Goal: Find specific page/section: Find specific page/section

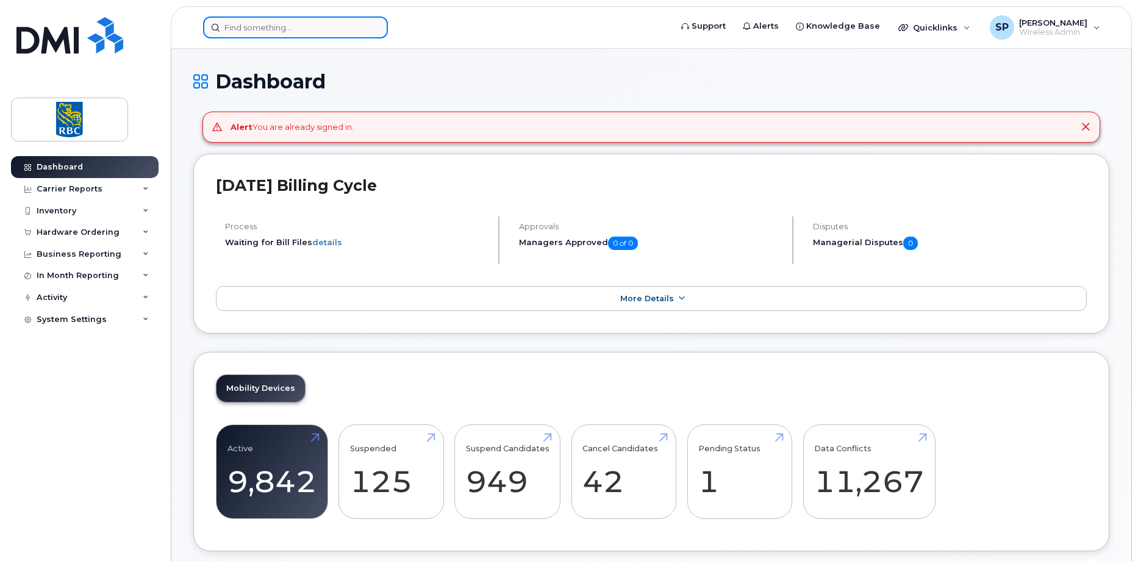
click at [279, 35] on input at bounding box center [295, 27] width 185 height 22
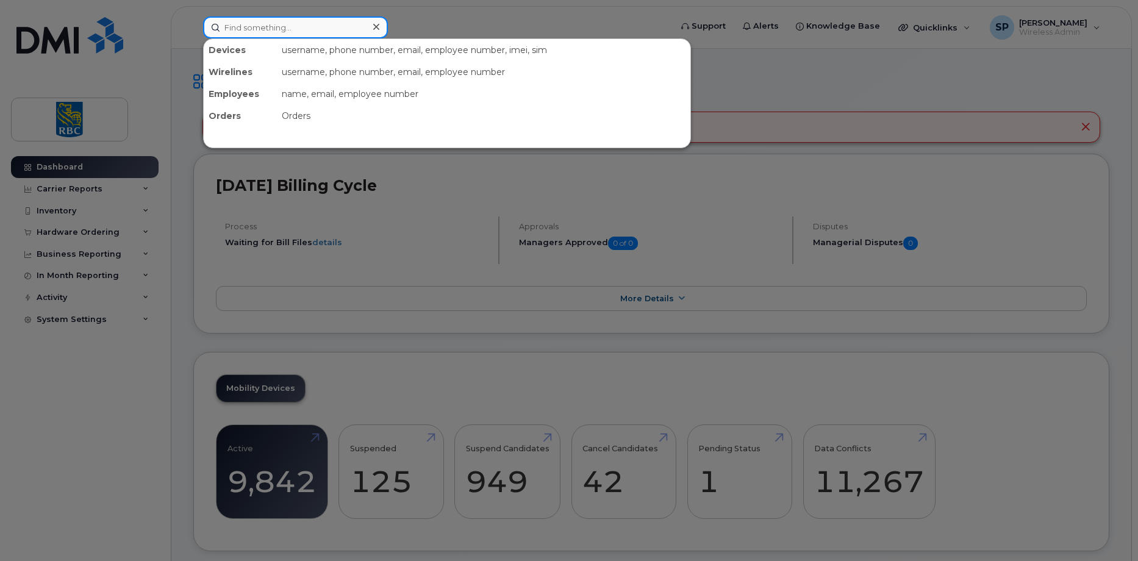
paste input "4169310962"
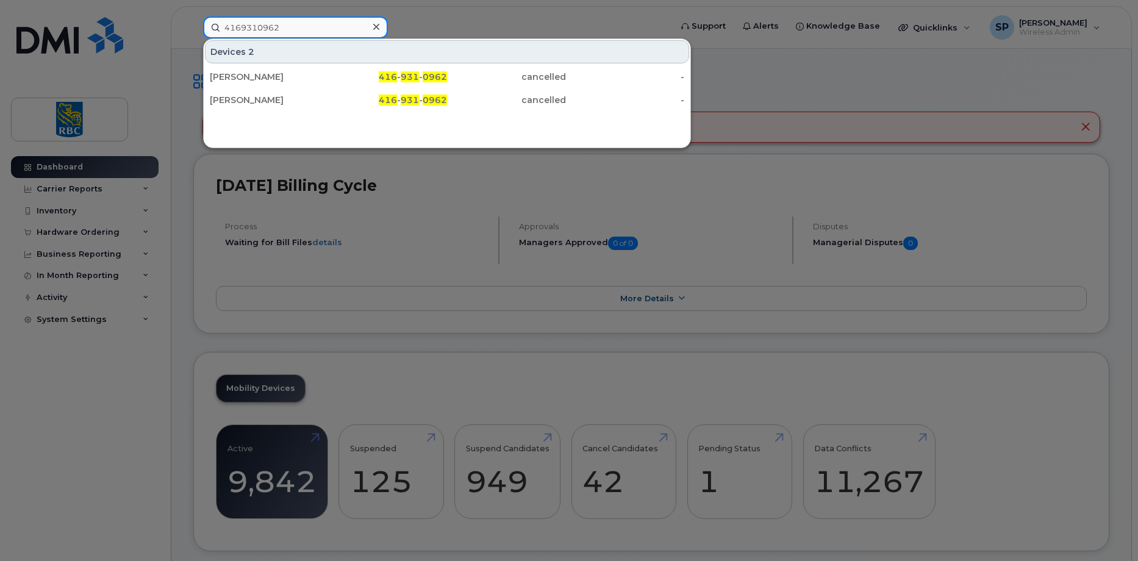
type input "4169310962"
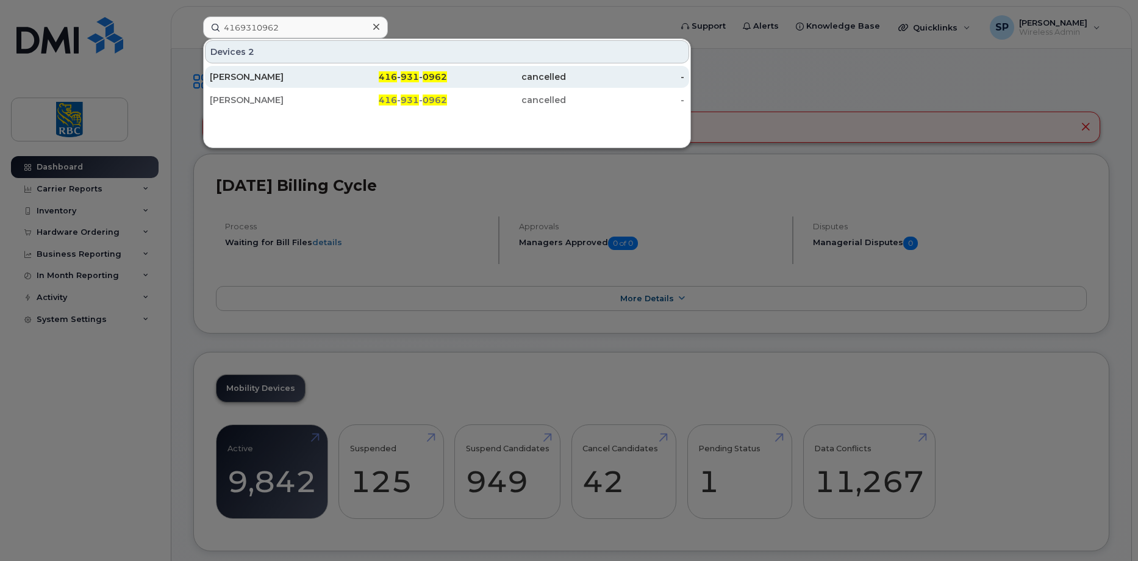
click at [259, 78] on div "[PERSON_NAME]" at bounding box center [269, 77] width 119 height 12
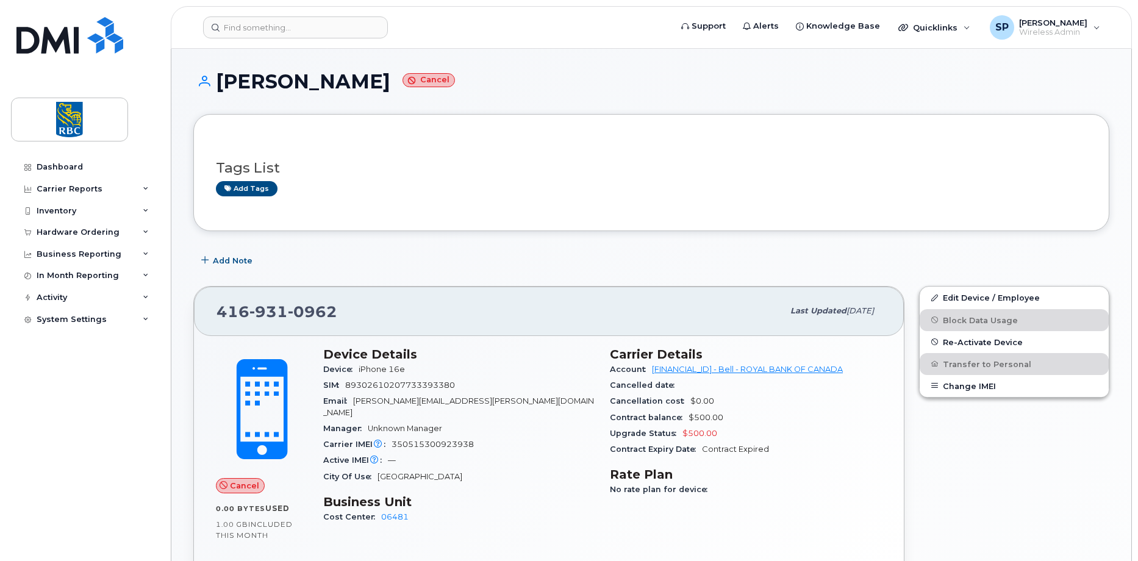
drag, startPoint x: 351, startPoint y: 82, endPoint x: 212, endPoint y: 79, distance: 139.1
click at [212, 79] on h1 "Dhruvin Patel Cancel" at bounding box center [651, 81] width 916 height 21
drag, startPoint x: 344, startPoint y: 307, endPoint x: 213, endPoint y: 314, distance: 130.7
click at [215, 314] on div "416 931 0962 Last updated Aug 20, 2025" at bounding box center [549, 311] width 710 height 49
copy span "416 931 0962"
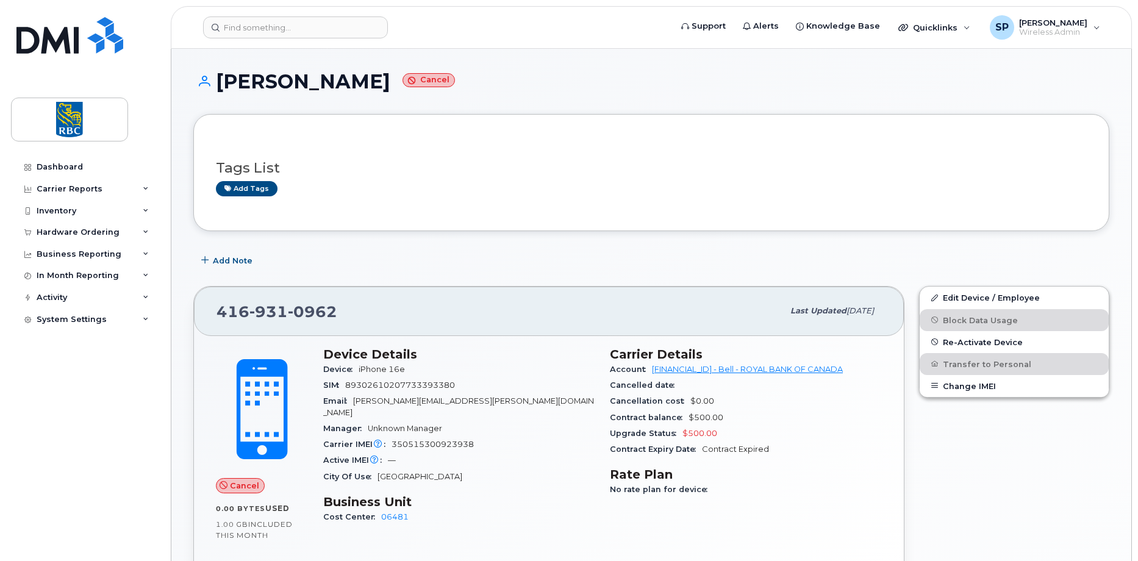
click at [244, 14] on header "Support Alerts Knowledge Base Quicklinks Suspend / Cancel Device Change SIM Car…" at bounding box center [651, 27] width 961 height 43
click at [234, 28] on input at bounding box center [295, 27] width 185 height 22
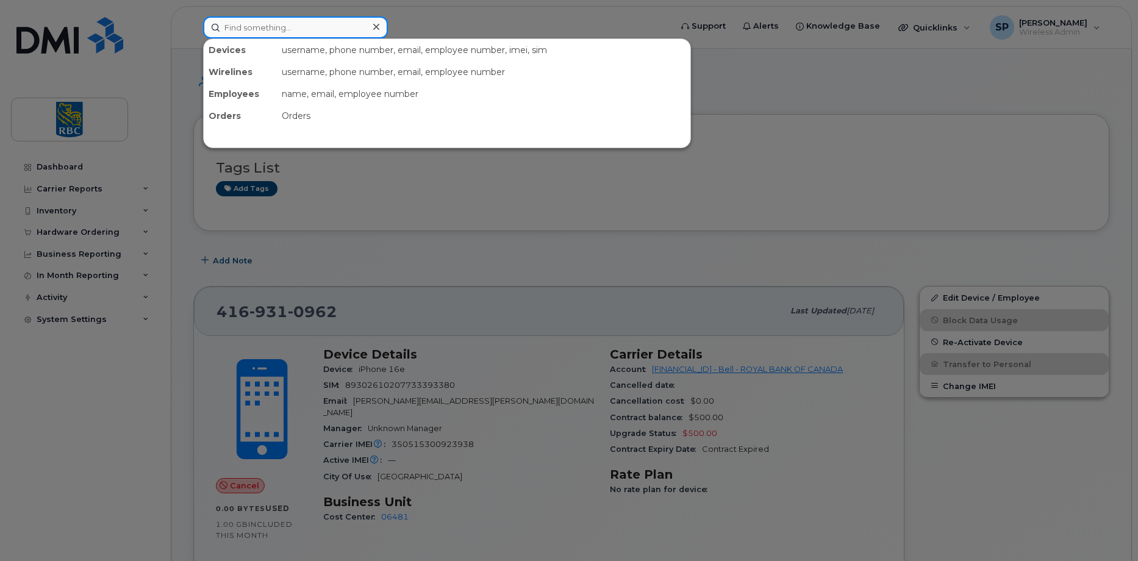
paste input "4169310962"
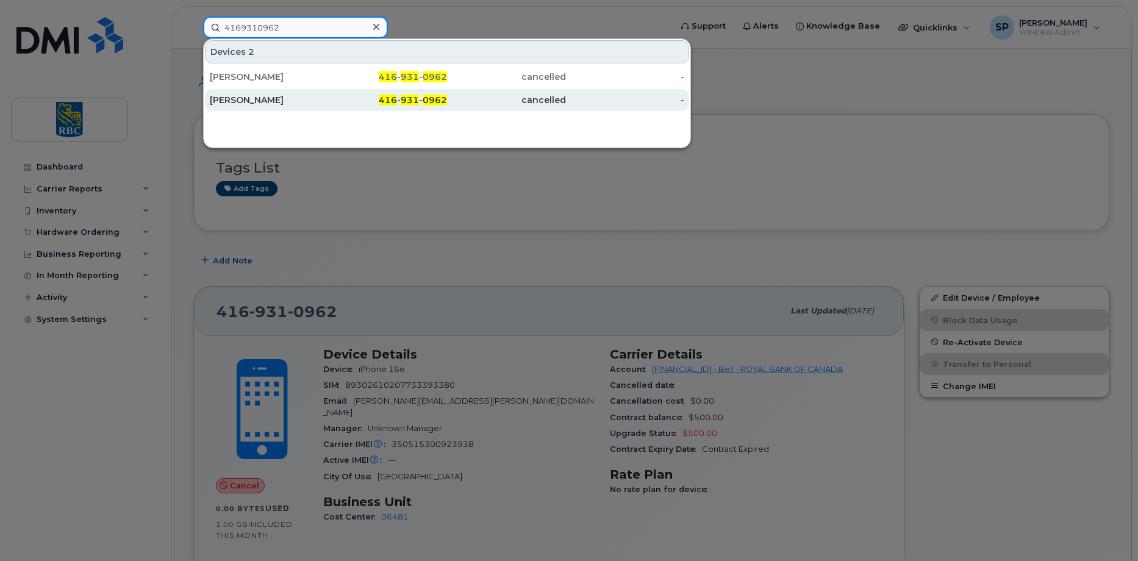
type input "4169310962"
click at [249, 98] on div "[PERSON_NAME]" at bounding box center [269, 100] width 119 height 12
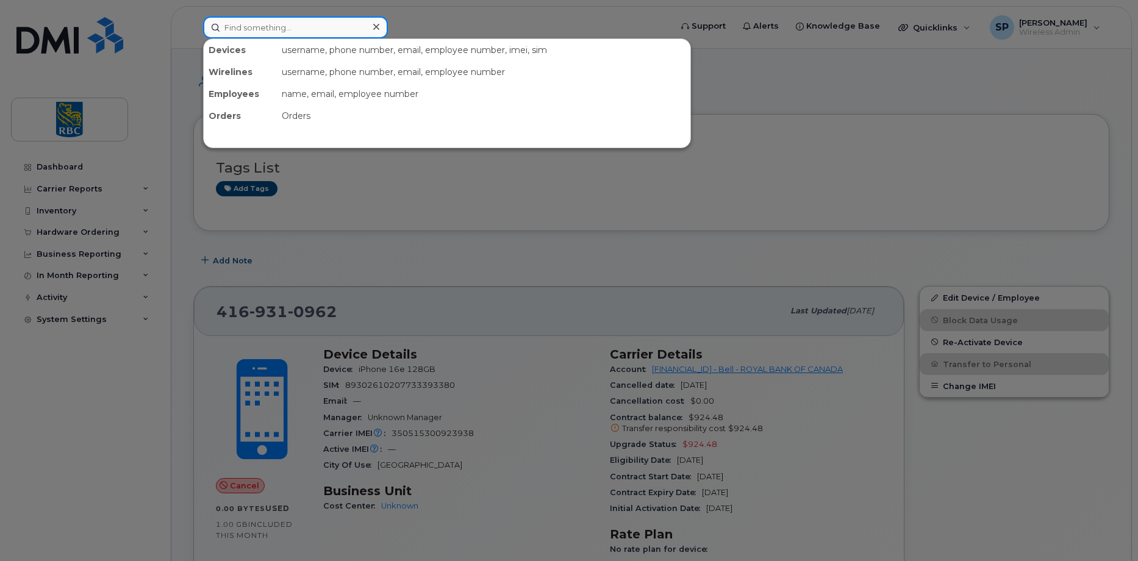
click at [263, 25] on input at bounding box center [295, 27] width 185 height 22
paste input "416 529 2986"
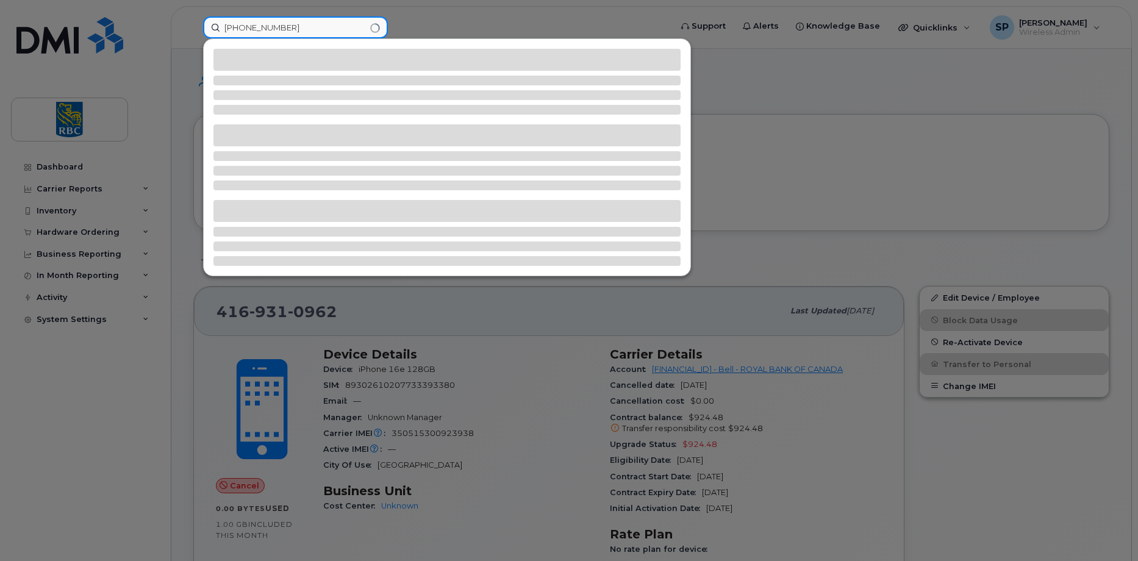
click at [245, 27] on input "416 529 2986" at bounding box center [295, 27] width 185 height 22
click at [284, 29] on input "4165292986" at bounding box center [295, 27] width 185 height 22
click at [252, 29] on input "4165292986" at bounding box center [295, 27] width 185 height 22
type input "[PERSON_NAME]"
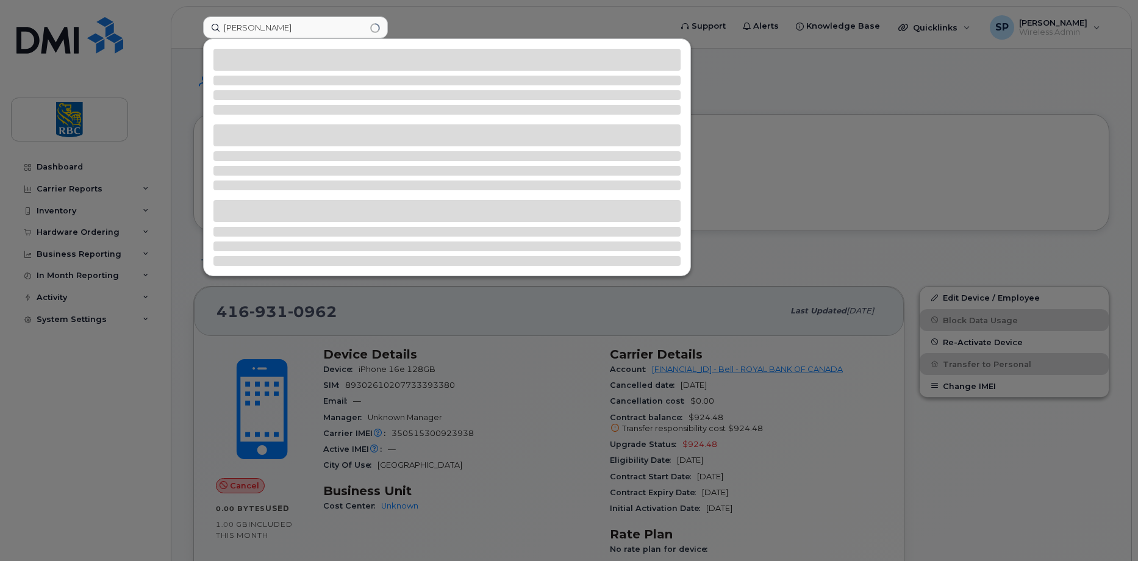
click at [781, 105] on div at bounding box center [569, 280] width 1138 height 561
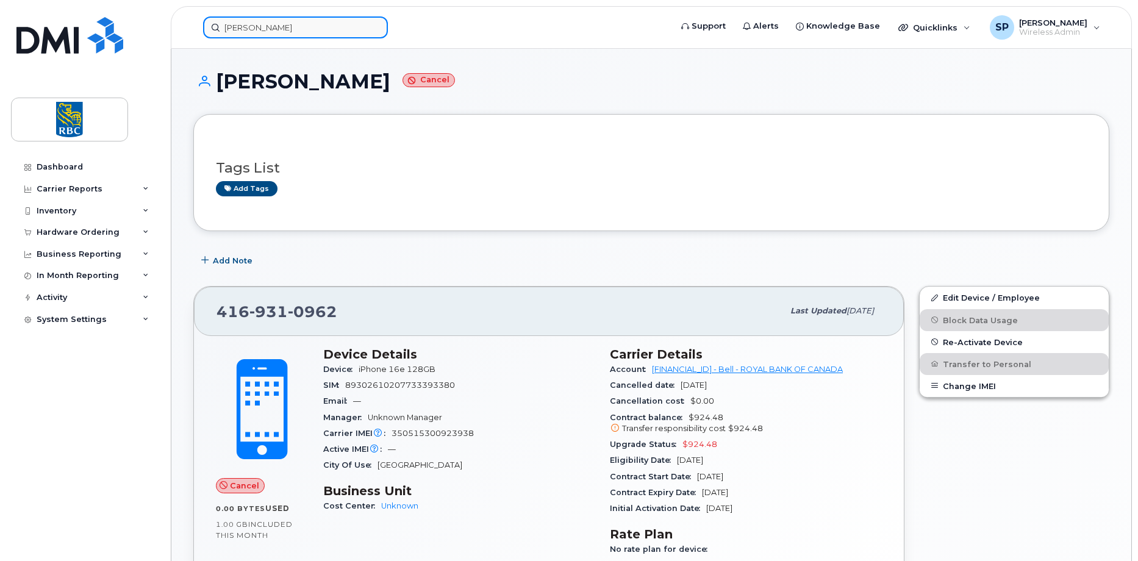
click at [226, 29] on input "[PERSON_NAME]" at bounding box center [295, 27] width 185 height 22
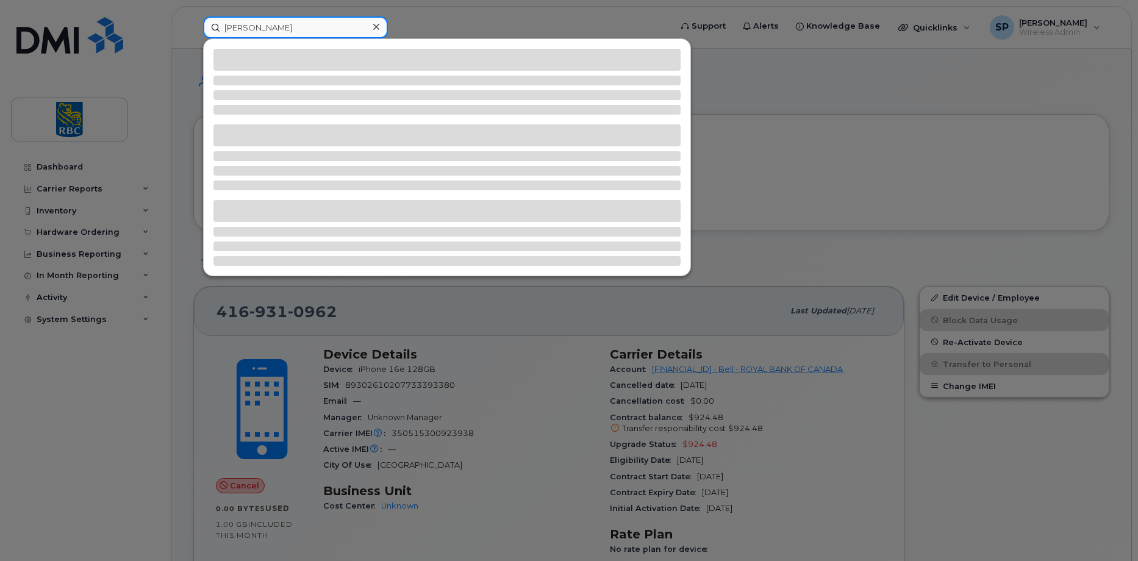
click at [278, 26] on input "[PERSON_NAME]" at bounding box center [295, 27] width 185 height 22
drag, startPoint x: 825, startPoint y: 159, endPoint x: 555, endPoint y: 142, distance: 270.8
click at [823, 159] on div at bounding box center [569, 280] width 1138 height 561
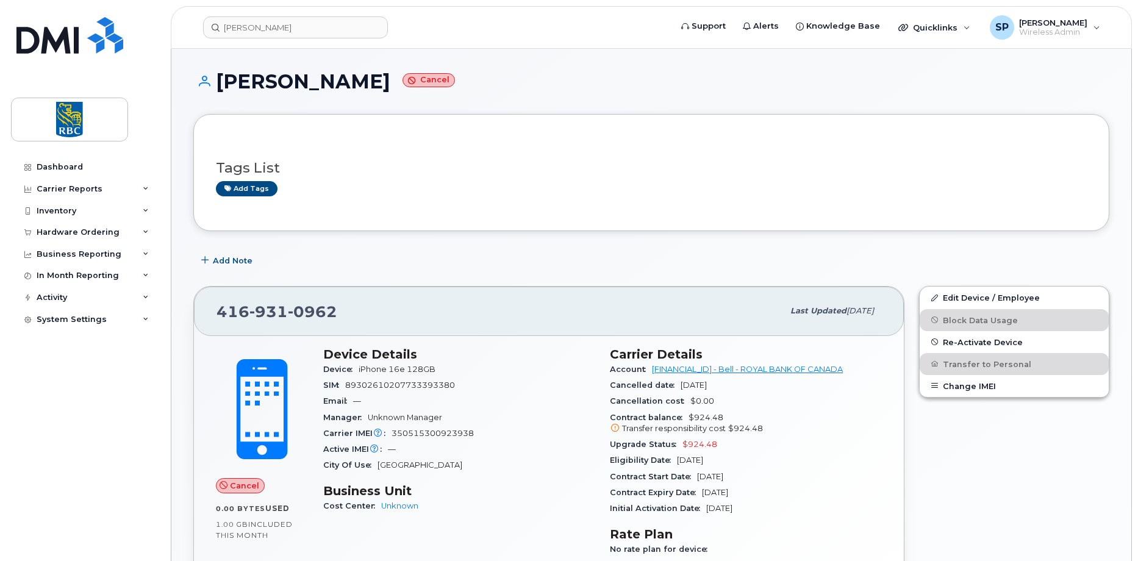
drag, startPoint x: 355, startPoint y: 87, endPoint x: 218, endPoint y: 83, distance: 136.7
click at [218, 83] on h1 "Dhruvin Patel Cancel" at bounding box center [651, 81] width 916 height 21
copy h1 "[PERSON_NAME]"
click at [248, 24] on input "[PERSON_NAME]" at bounding box center [295, 27] width 185 height 22
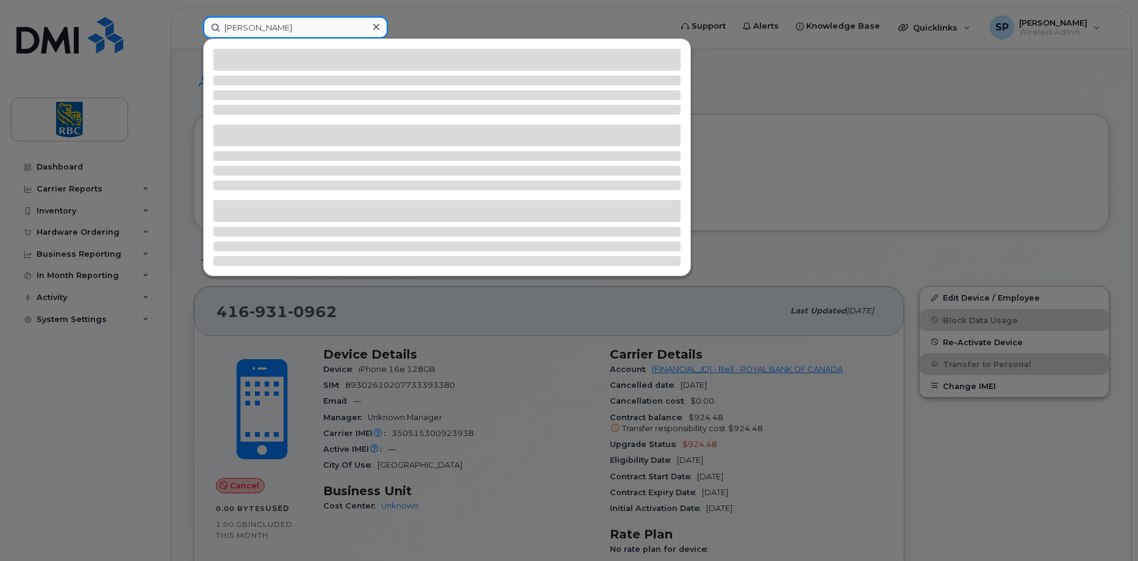
drag, startPoint x: 289, startPoint y: 29, endPoint x: 149, endPoint y: 22, distance: 139.8
click at [193, 22] on div "[PERSON_NAME]" at bounding box center [432, 27] width 479 height 22
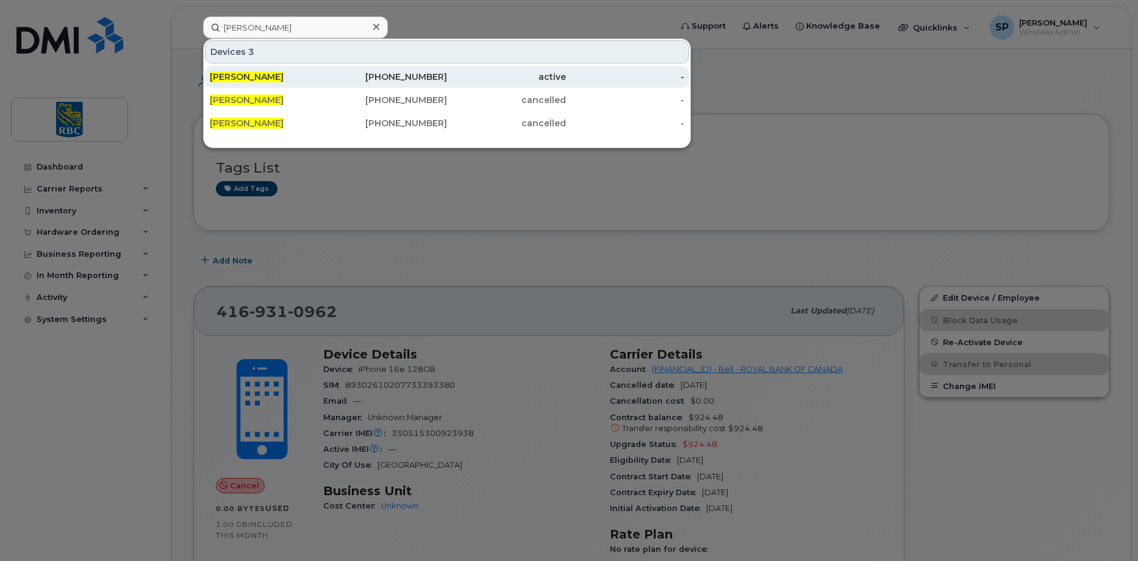
click at [264, 74] on span "[PERSON_NAME]" at bounding box center [247, 76] width 74 height 11
